Goal: Task Accomplishment & Management: Use online tool/utility

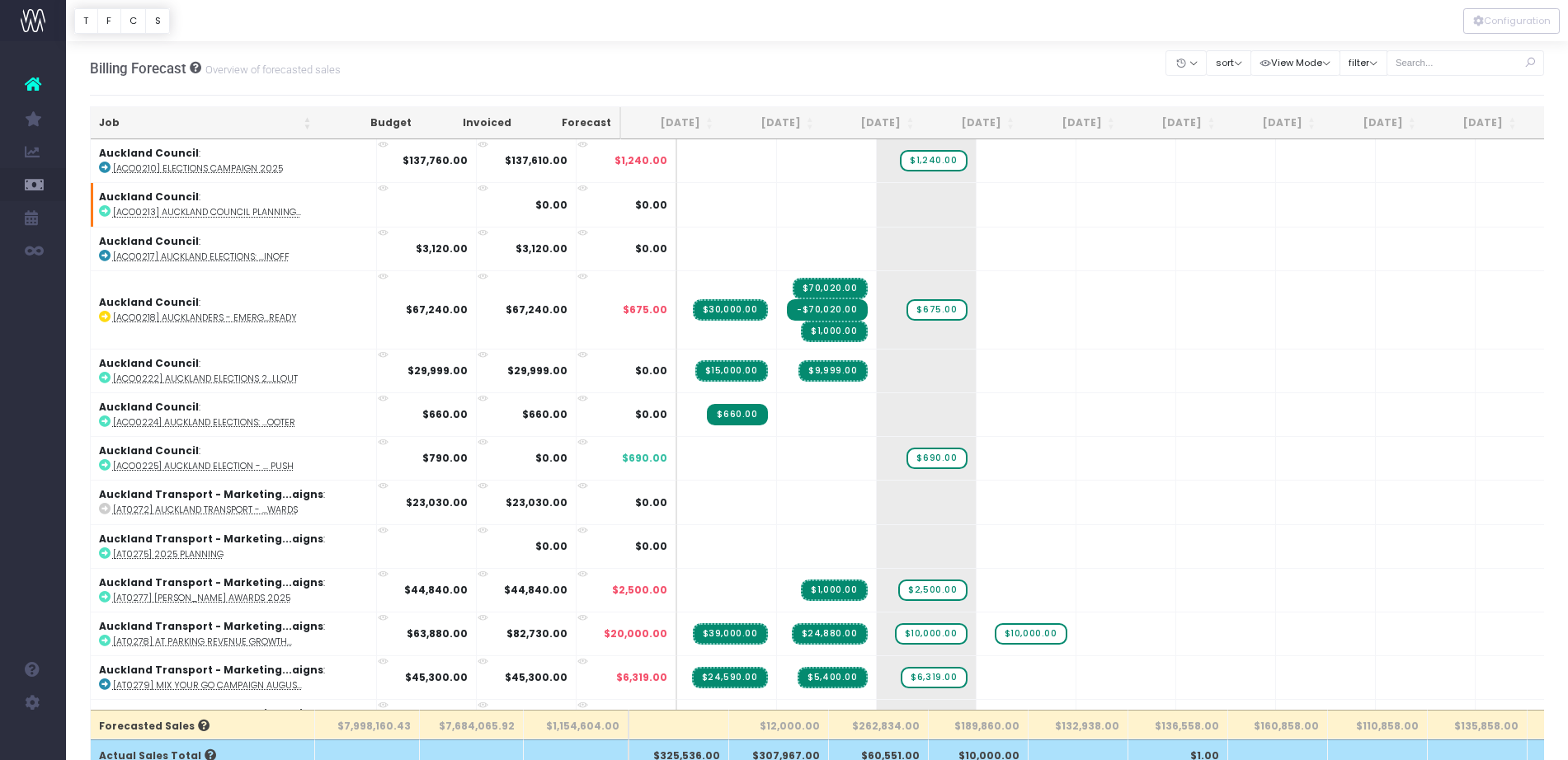
click at [747, 12] on div at bounding box center [817, 20] width 1502 height 41
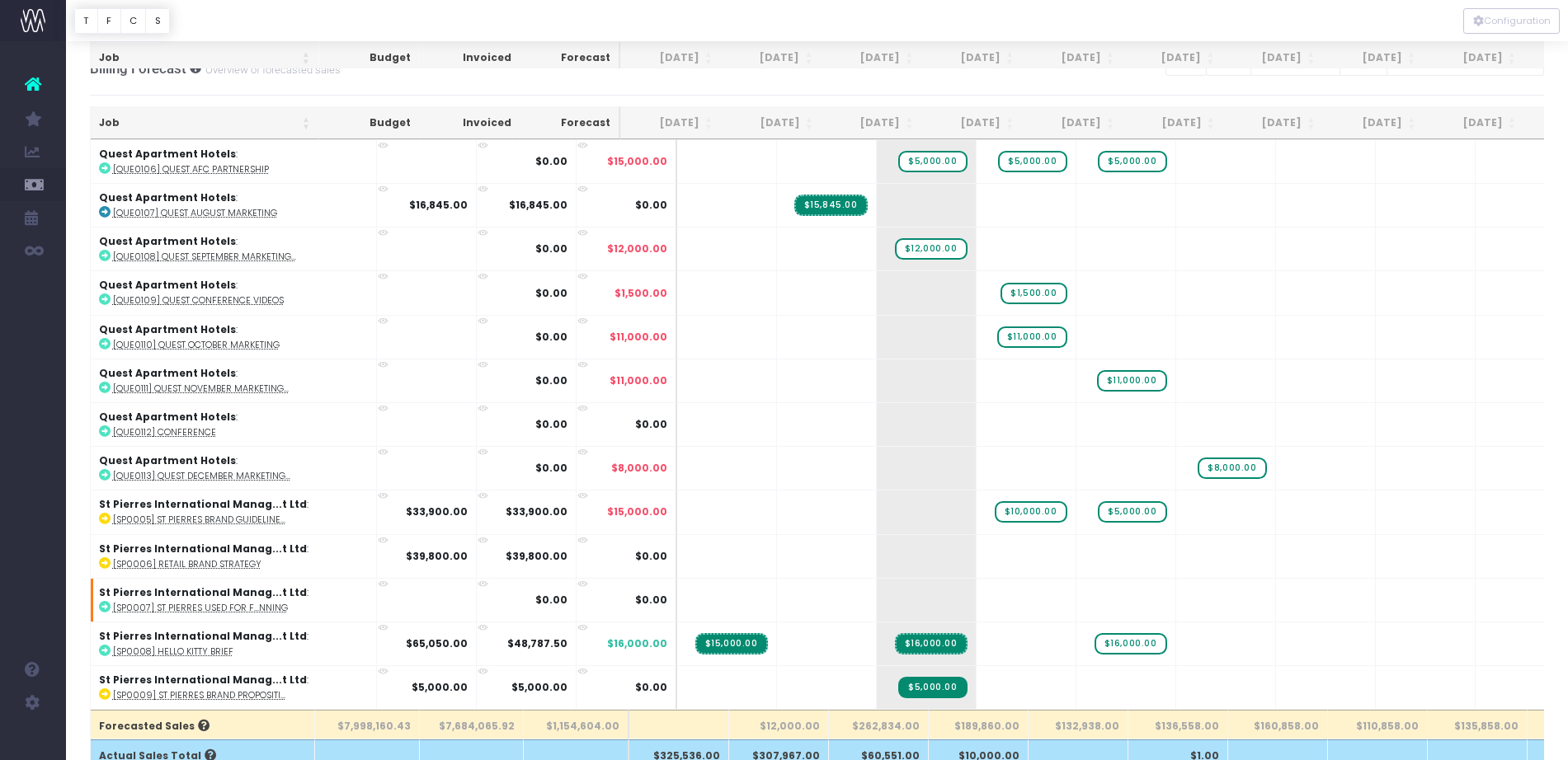
scroll to position [515, 0]
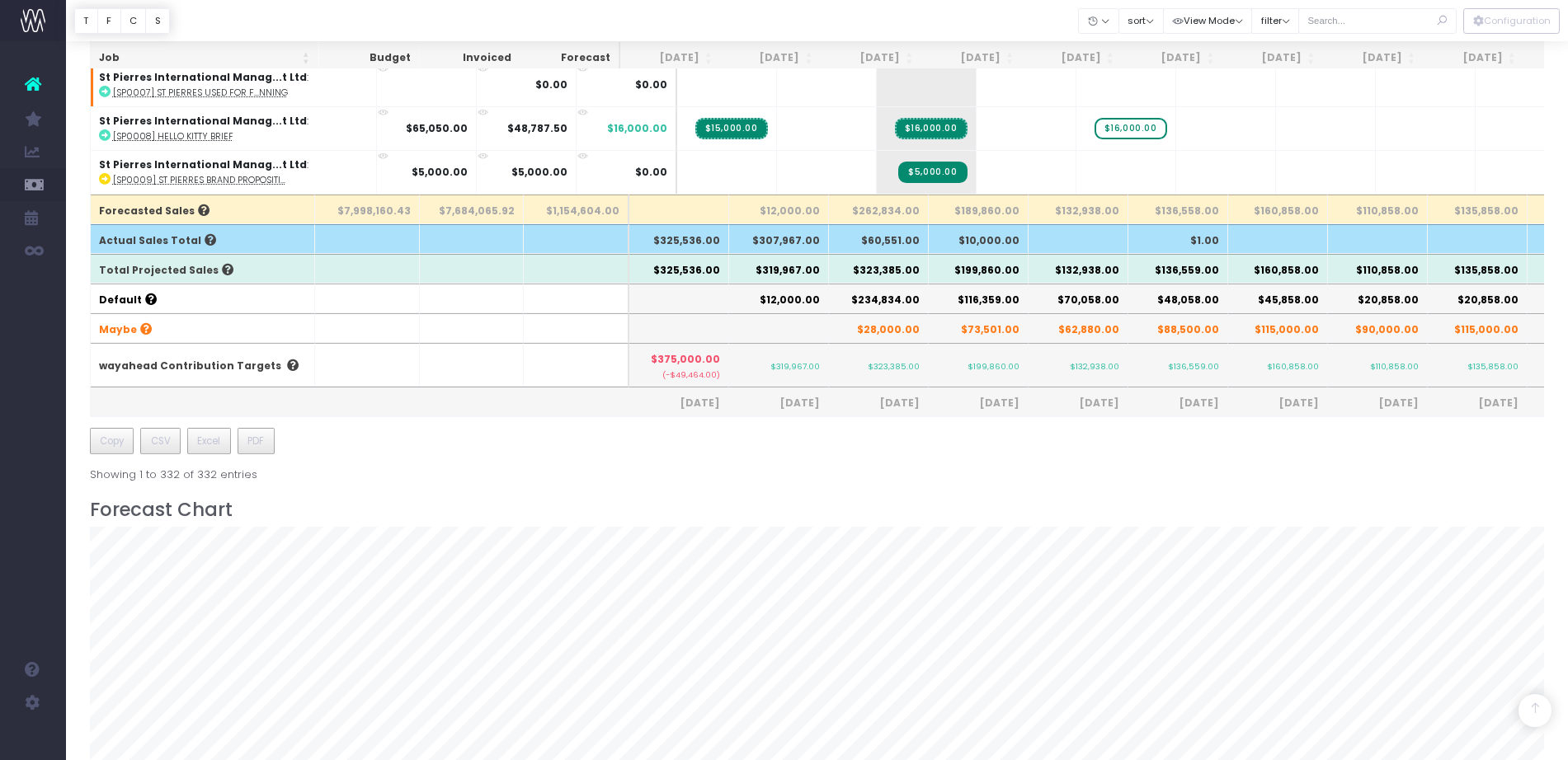
click at [878, 55] on th "[DATE]" at bounding box center [870, 58] width 101 height 32
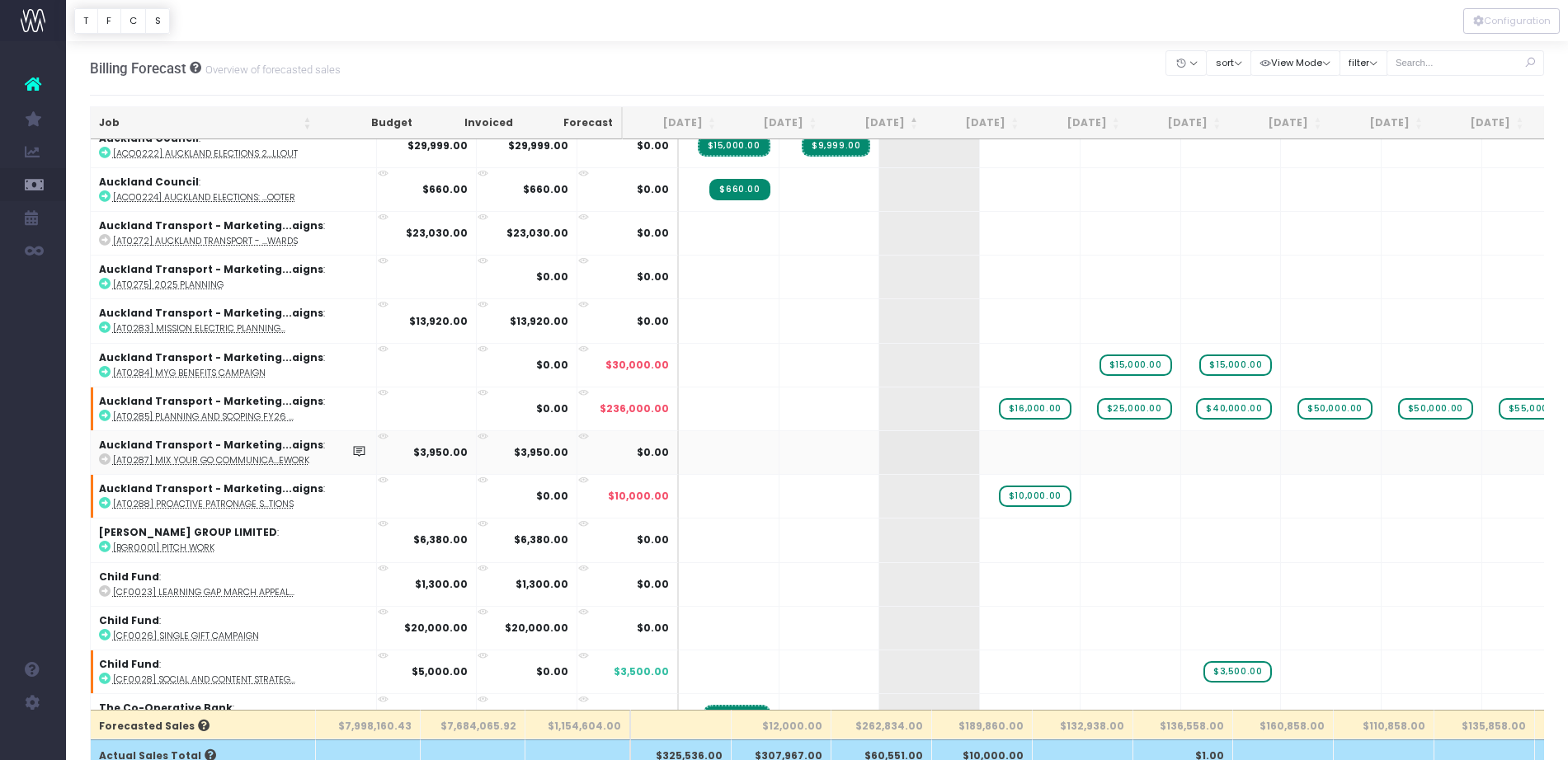
scroll to position [0, 0]
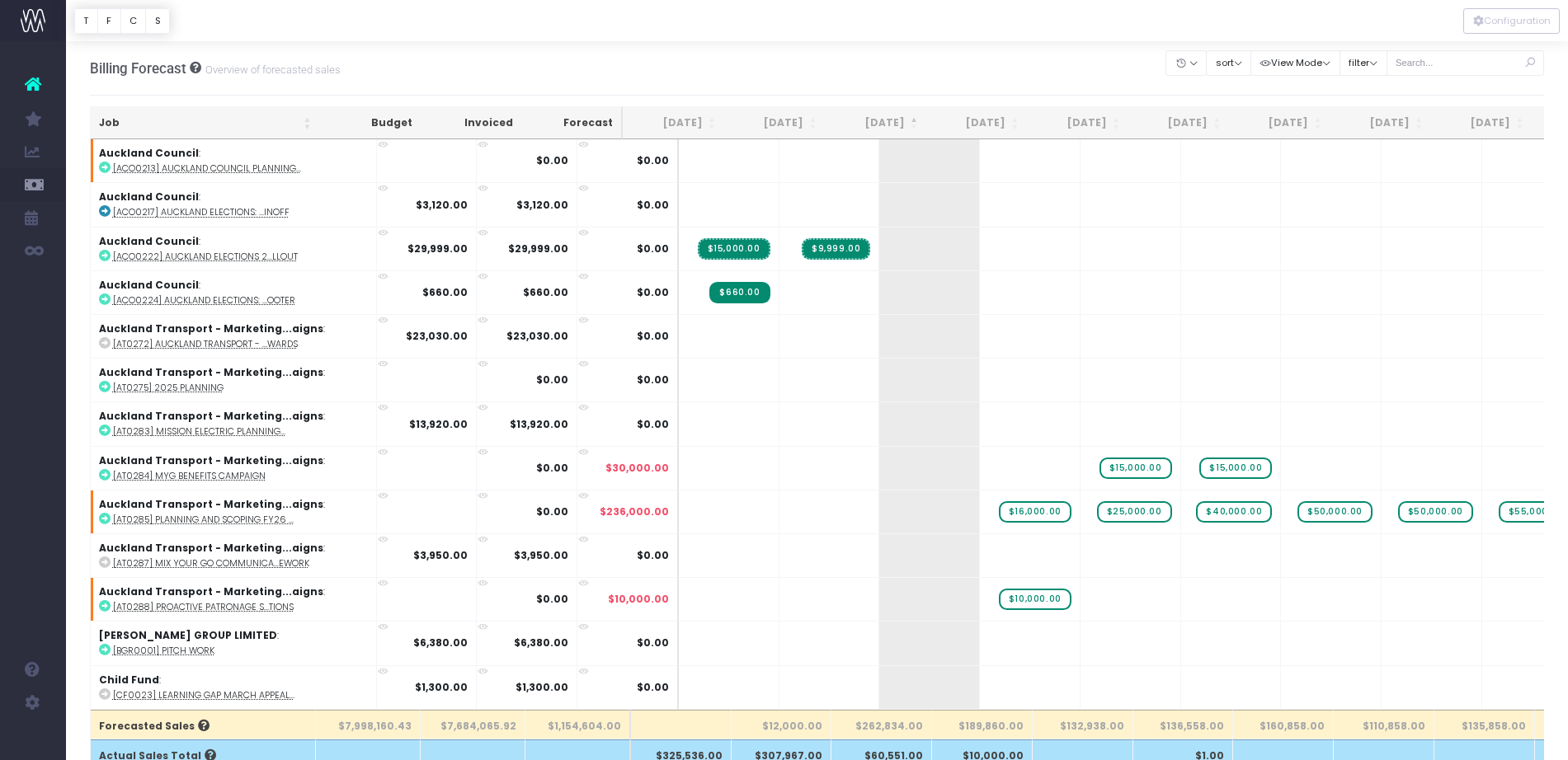
click at [887, 128] on th "[DATE]" at bounding box center [874, 123] width 101 height 32
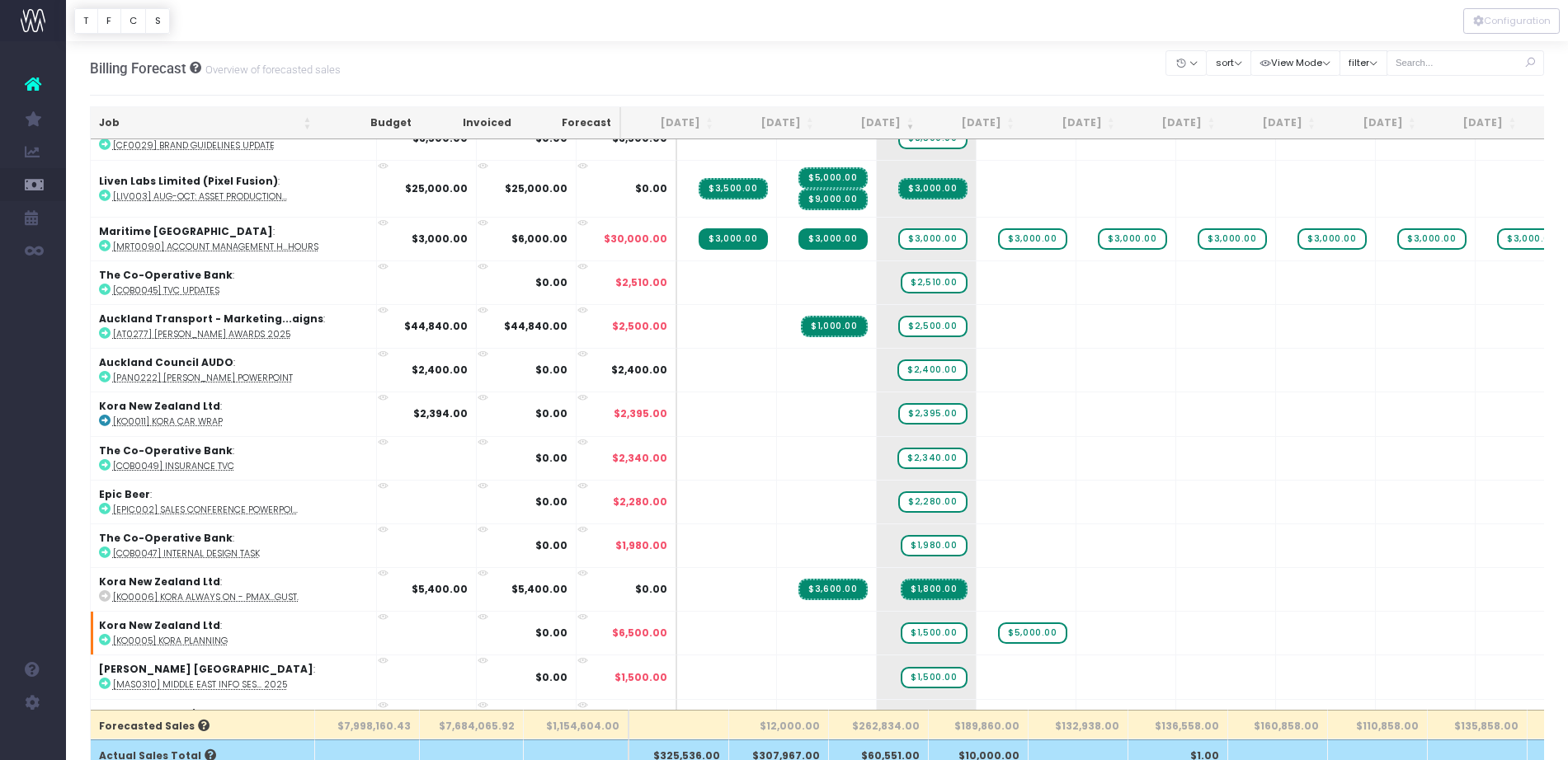
scroll to position [1031, 0]
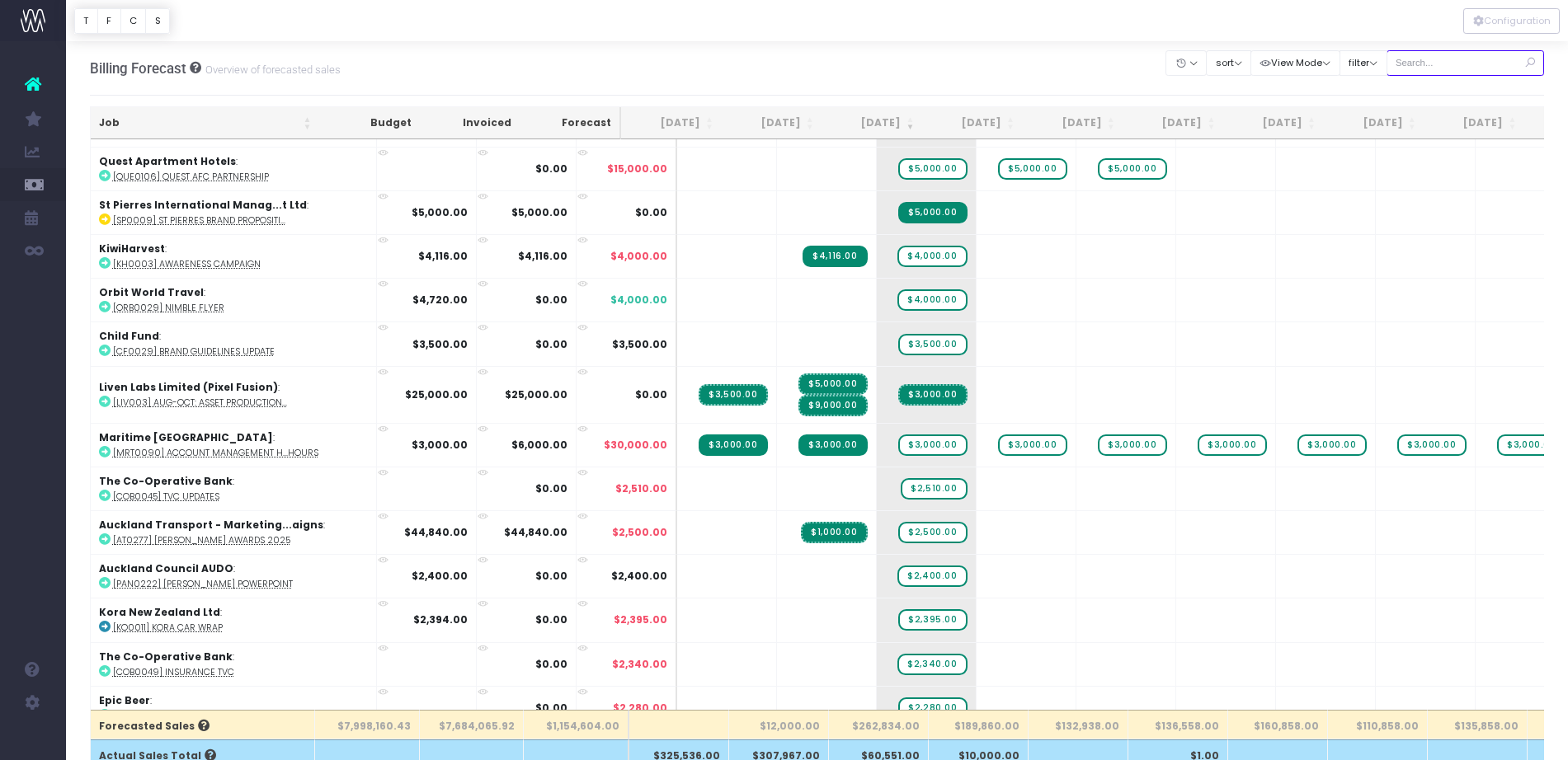
click at [1426, 62] on input "text" at bounding box center [1465, 62] width 158 height 26
type input "pet"
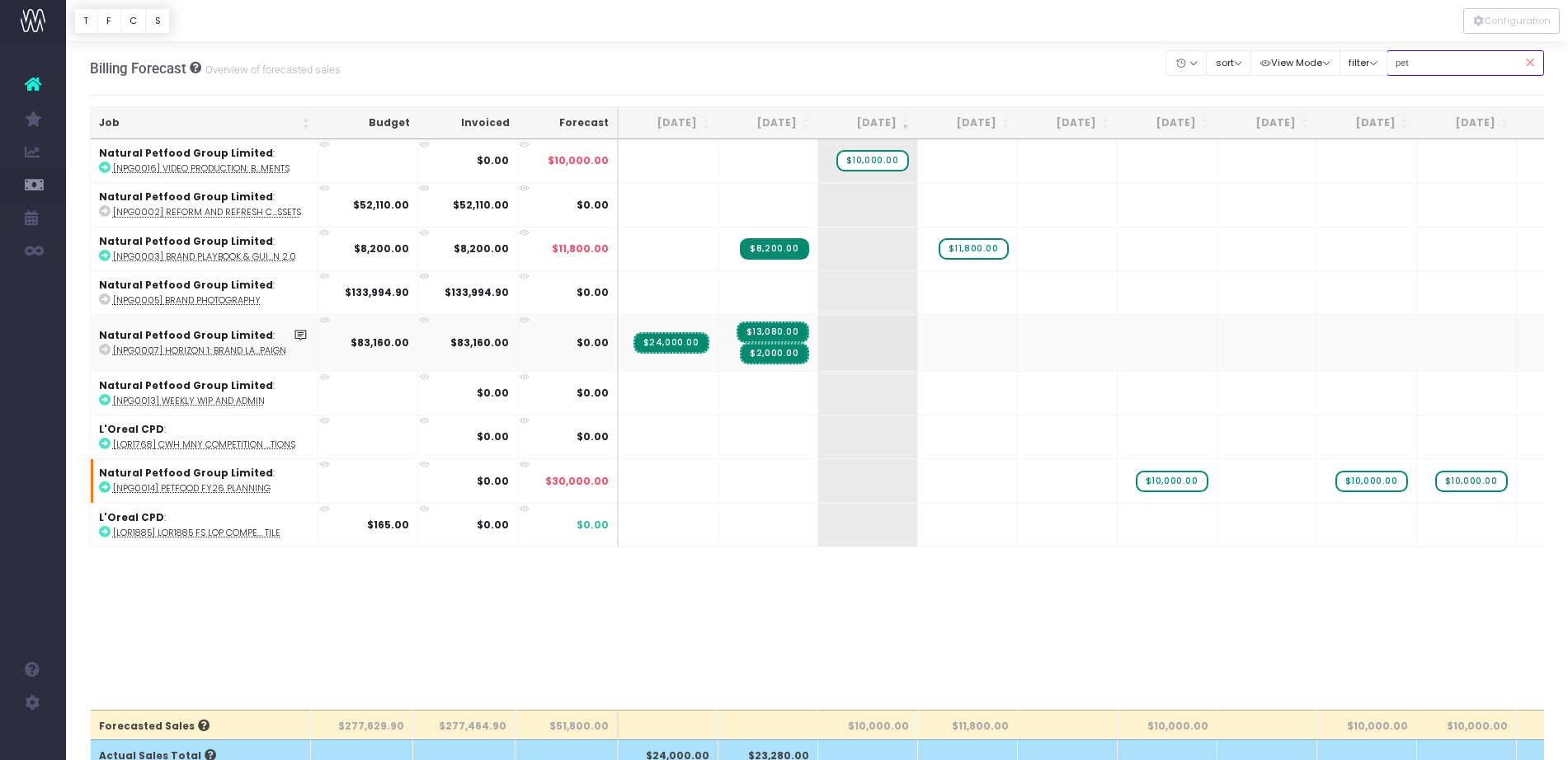
scroll to position [0, 0]
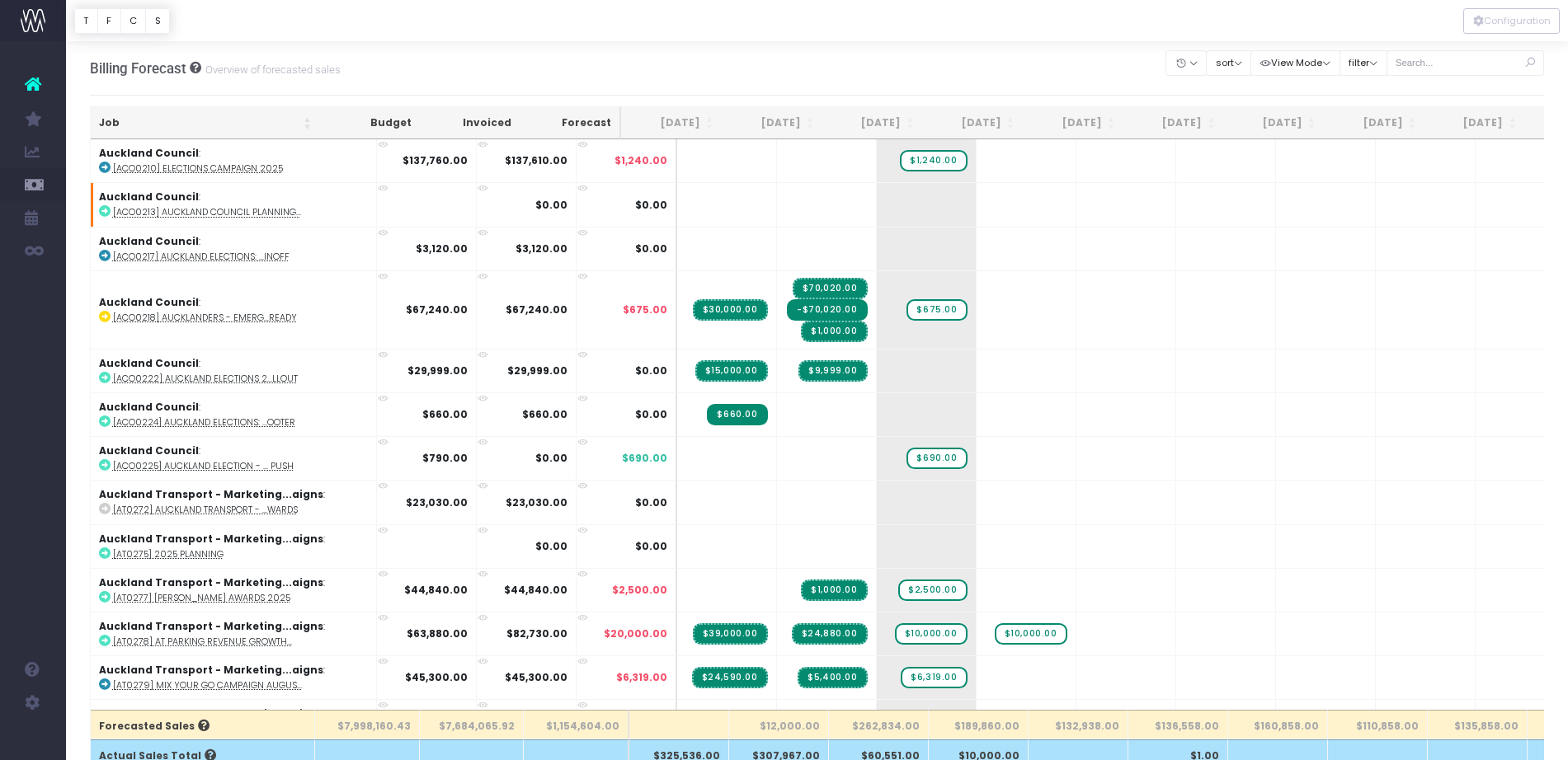
scroll to position [206, 0]
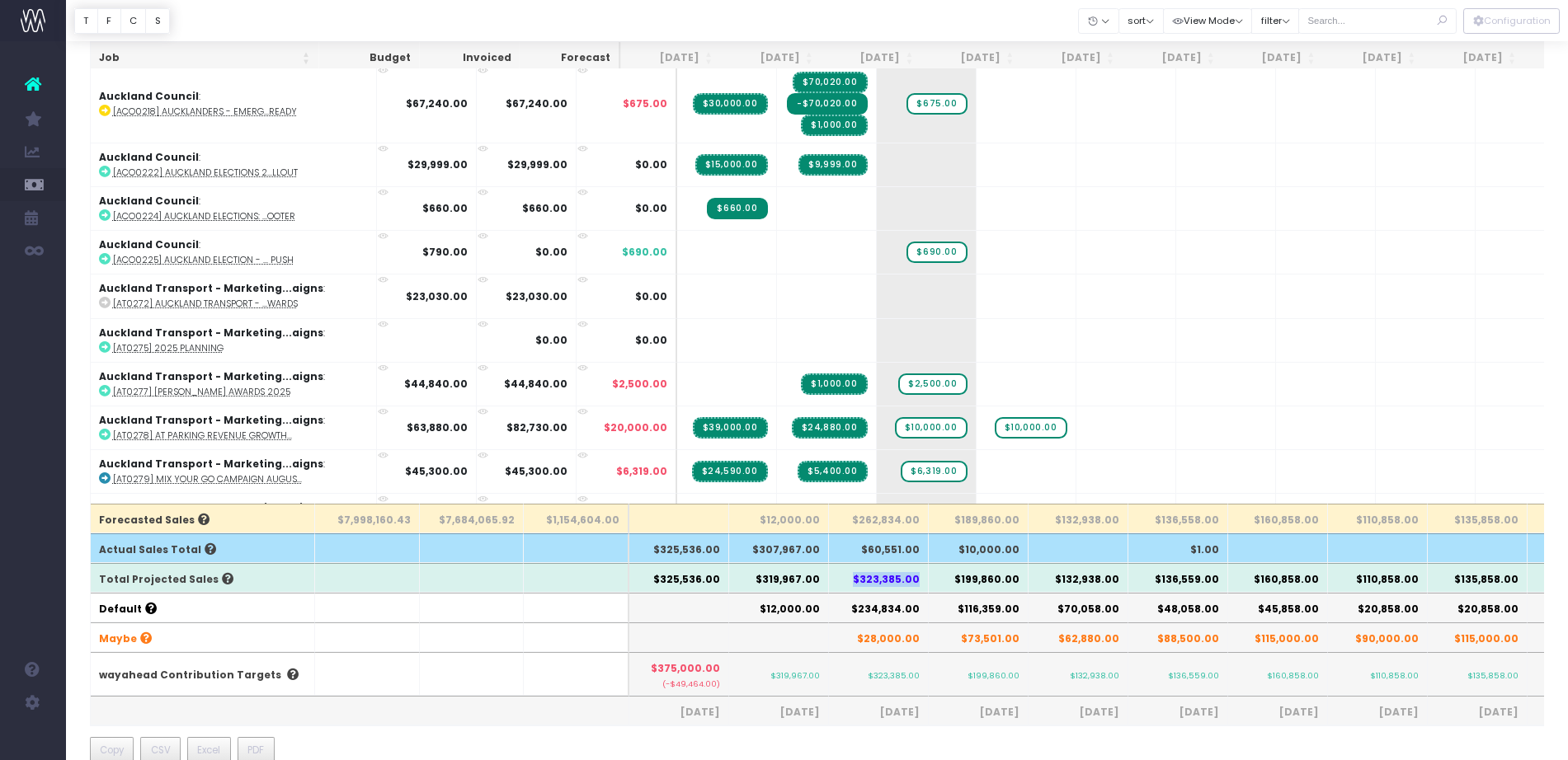
drag, startPoint x: 840, startPoint y: 580, endPoint x: 919, endPoint y: 591, distance: 79.8
click at [919, 591] on th "$323,385.00" at bounding box center [879, 578] width 100 height 30
click at [916, 578] on th "$323,385.00" at bounding box center [879, 578] width 100 height 30
click at [899, 578] on th "$323,385.00" at bounding box center [879, 578] width 100 height 30
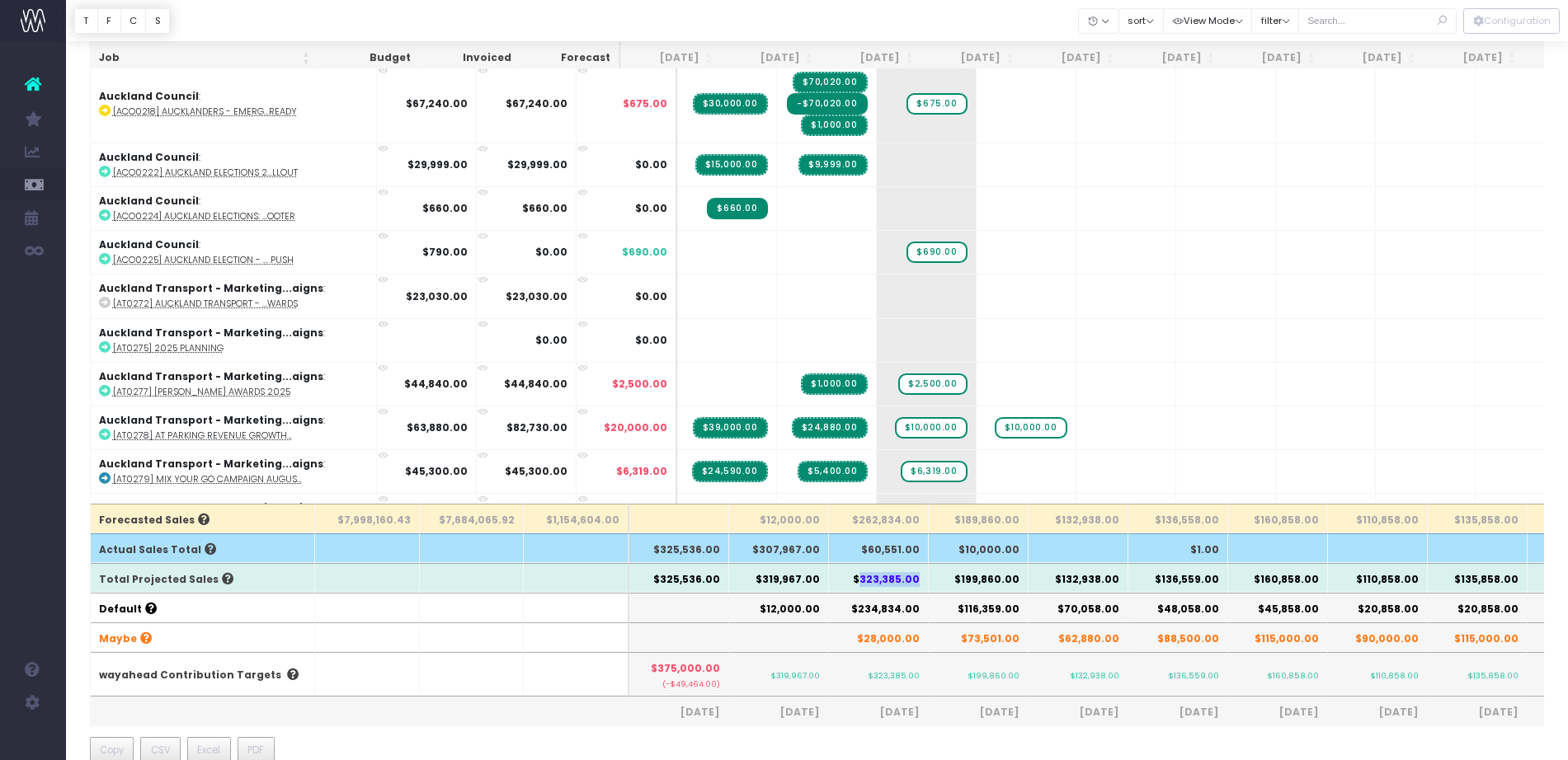
click at [899, 578] on th "$323,385.00" at bounding box center [879, 578] width 100 height 30
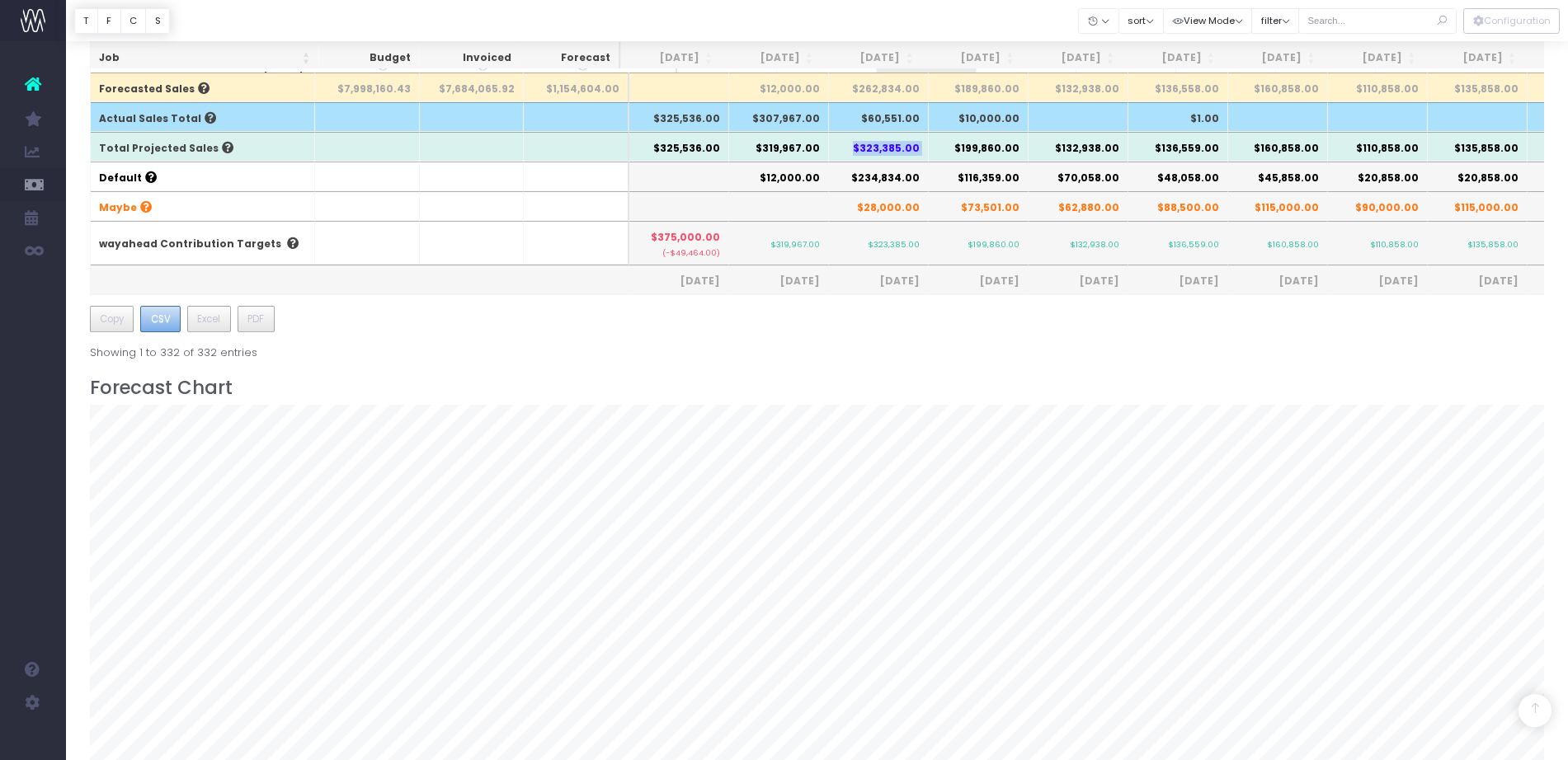
click at [163, 312] on span "CSV" at bounding box center [161, 319] width 20 height 15
